Goal: Browse casually

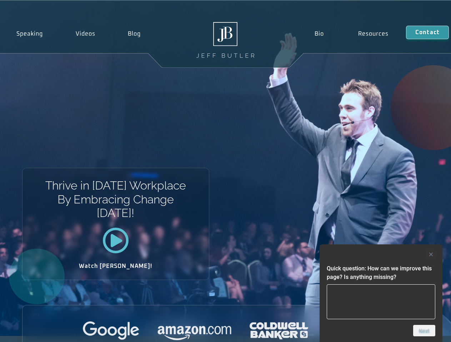
click at [381, 255] on div at bounding box center [380, 254] width 108 height 9
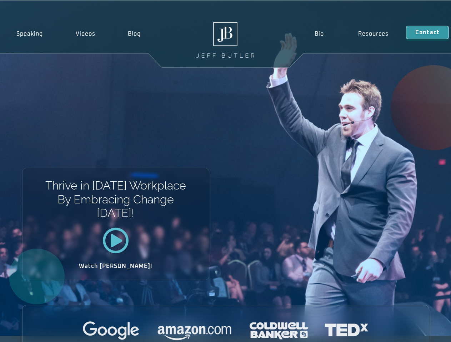
click at [424, 331] on div at bounding box center [225, 332] width 406 height 20
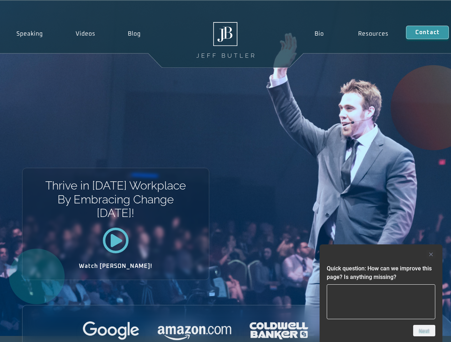
click at [225, 171] on div "Thrive in Tomorrow’s Workplace By Embracing Change Today! Watch Jeff!" at bounding box center [225, 169] width 451 height 336
click at [381, 255] on div at bounding box center [380, 254] width 108 height 9
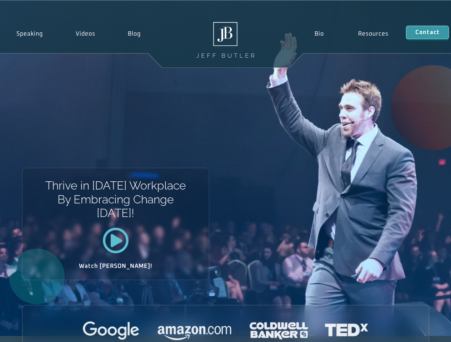
click at [424, 331] on div at bounding box center [225, 332] width 406 height 20
